Goal: Information Seeking & Learning: Check status

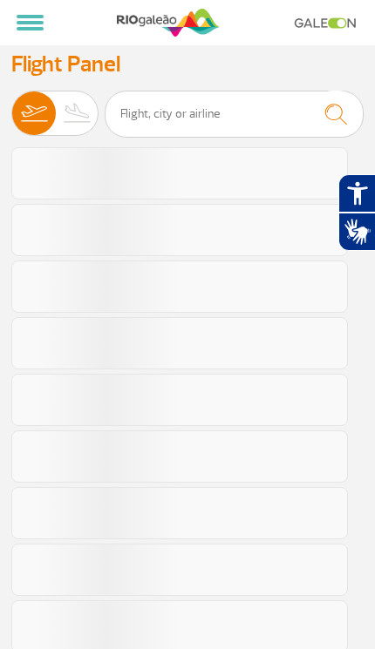
select select
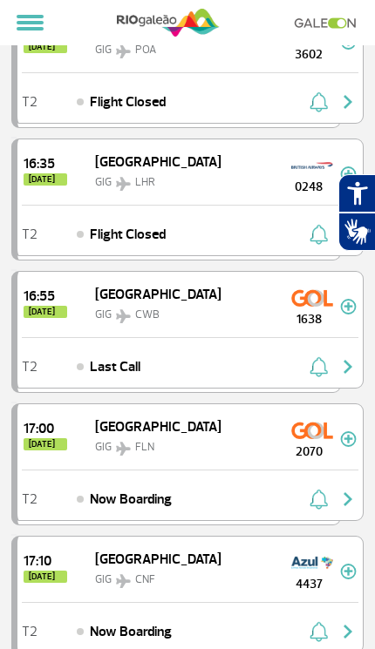
scroll to position [239, 0]
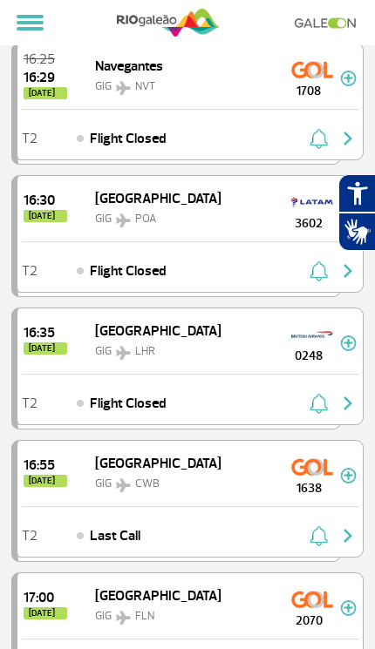
click at [30, 35] on button at bounding box center [30, 23] width 41 height 30
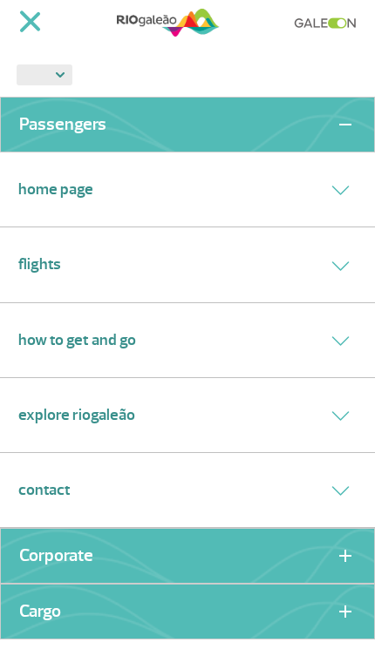
click at [344, 269] on button at bounding box center [340, 264] width 32 height 25
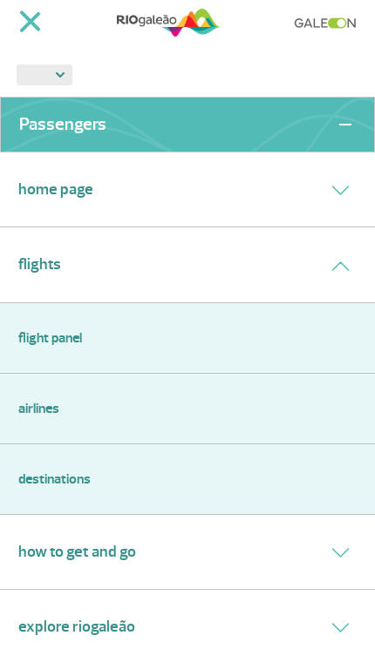
click at [214, 407] on link "Airlines" at bounding box center [187, 408] width 338 height 21
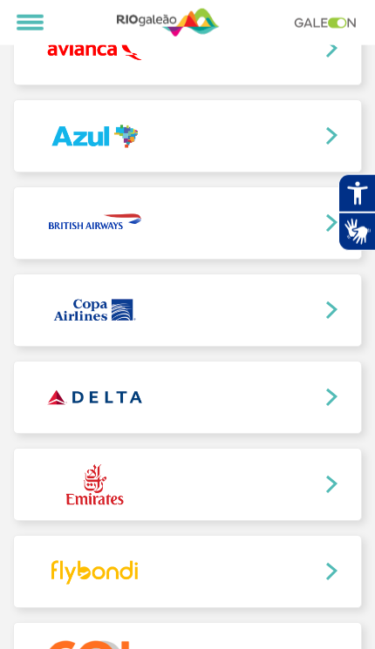
scroll to position [520, 0]
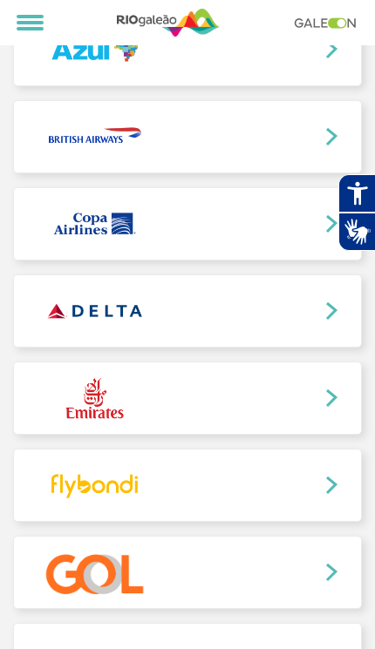
click at [223, 563] on link at bounding box center [187, 572] width 347 height 71
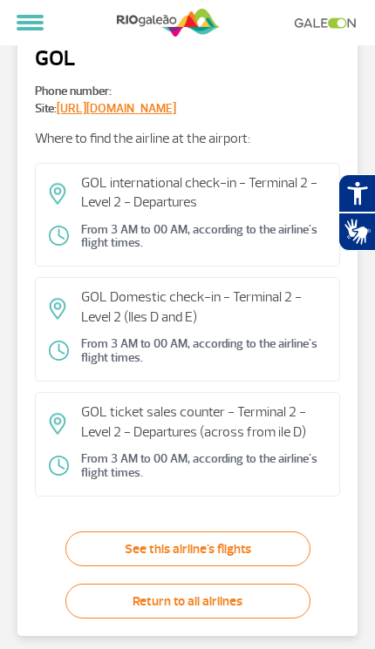
scroll to position [147, 0]
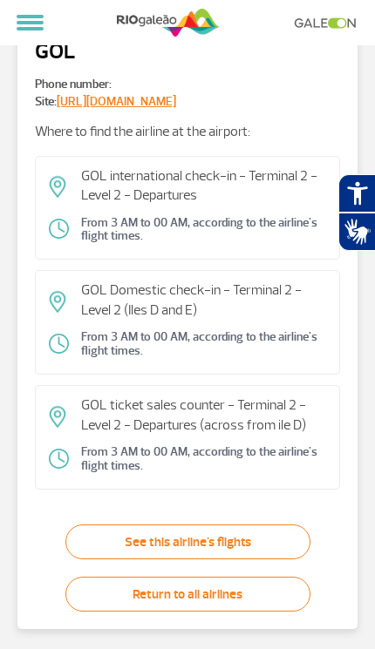
click at [251, 541] on link "See this airline's flights" at bounding box center [187, 542] width 245 height 35
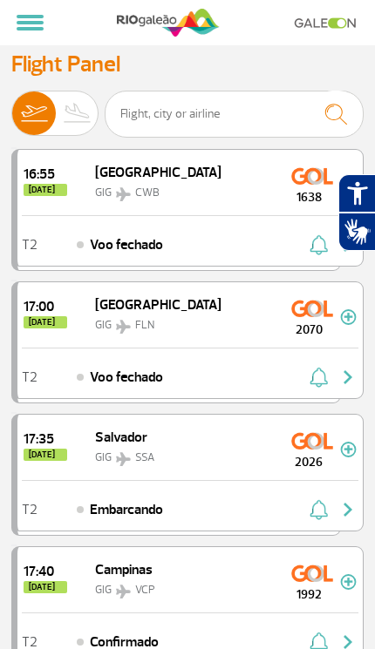
select select
click at [85, 109] on img at bounding box center [78, 114] width 44 height 44
click at [11, 105] on input "Departures Arrivals" at bounding box center [11, 105] width 0 height 0
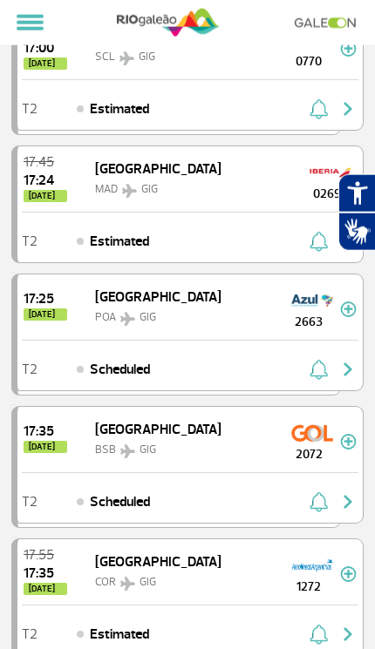
scroll to position [919, 0]
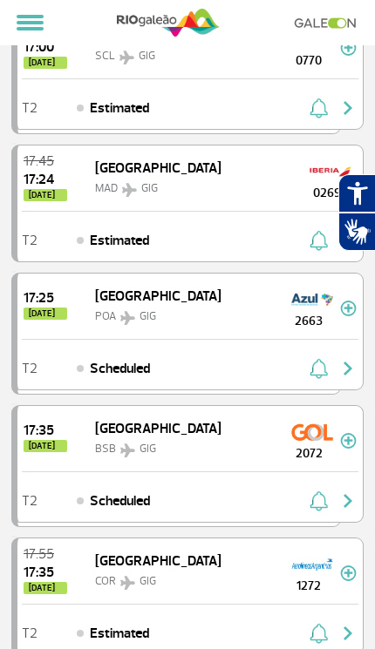
click at [273, 449] on div "17:35 [DATE] Brasília BSB GIG 2072" at bounding box center [189, 438] width 345 height 65
click at [276, 492] on div "T2 Scheduled" at bounding box center [189, 496] width 345 height 51
click at [354, 503] on img "button" at bounding box center [347, 501] width 21 height 21
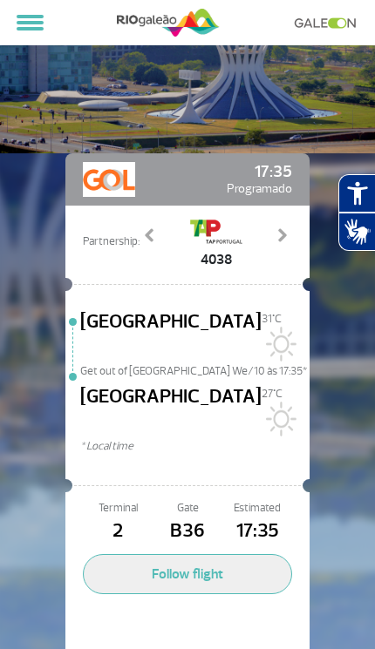
scroll to position [74, 0]
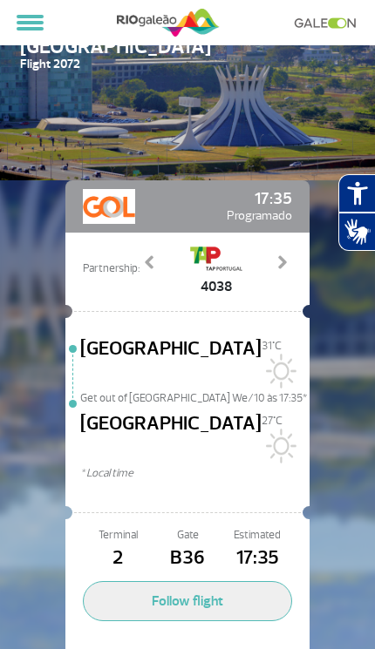
click at [322, 526] on div "17:35 Programado Partnership: 1974 3506 3515 3538 3676 4038 7501 9265 Previous …" at bounding box center [187, 462] width 375 height 459
